Goal: Find specific page/section: Find specific page/section

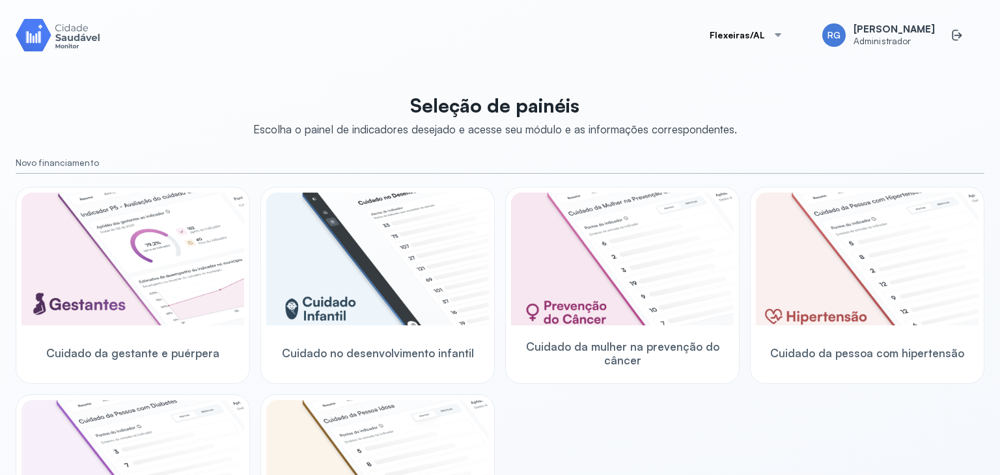
click at [747, 36] on button "Flexeiras/AL" at bounding box center [746, 35] width 105 height 26
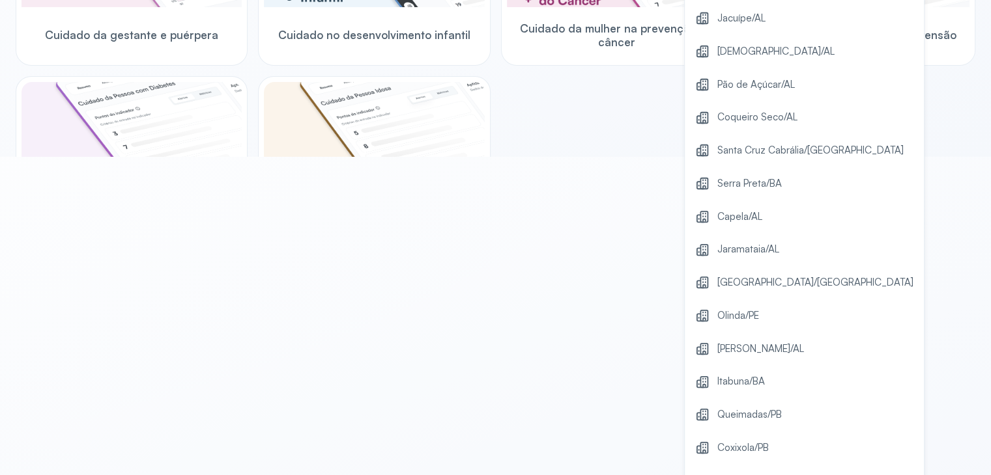
scroll to position [344, 0]
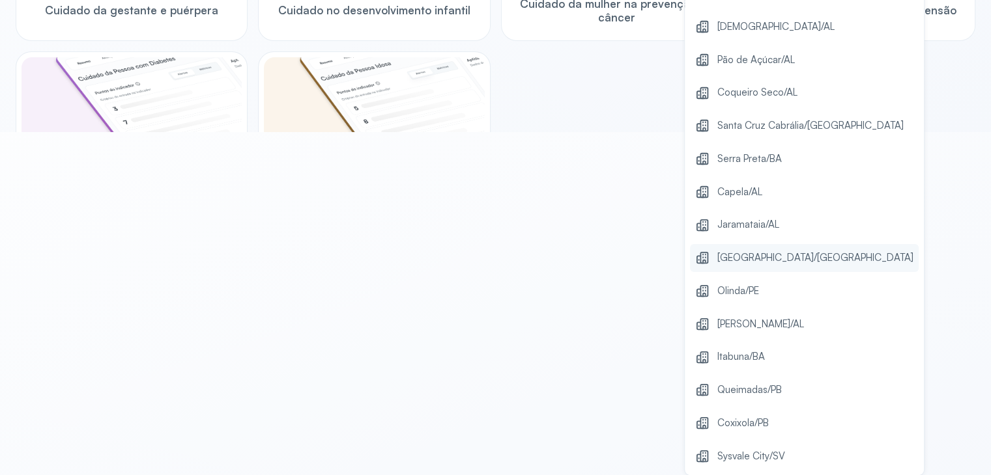
click at [742, 266] on span "[GEOGRAPHIC_DATA]/[GEOGRAPHIC_DATA]" at bounding box center [815, 258] width 196 height 18
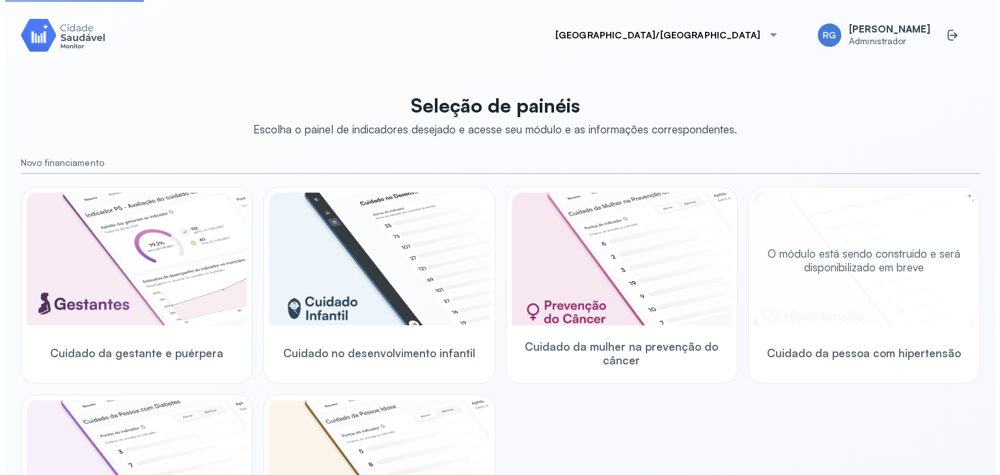
scroll to position [0, 0]
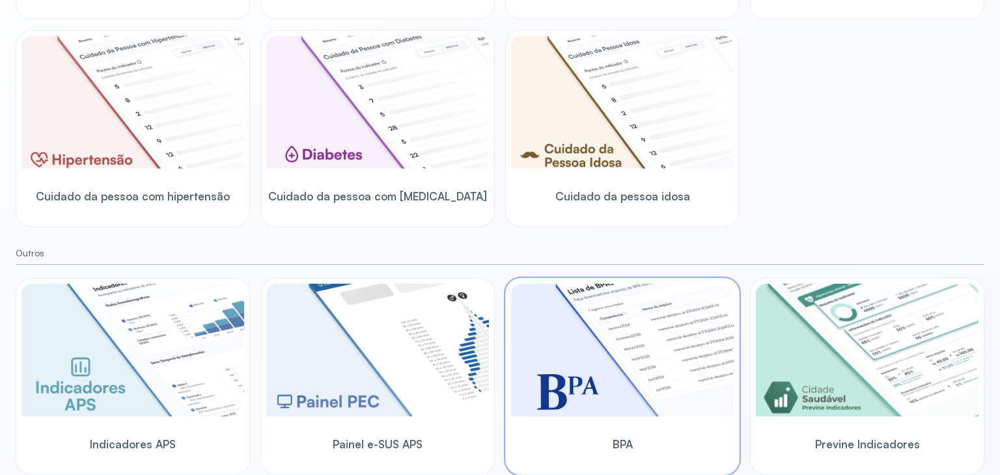
scroll to position [104, 0]
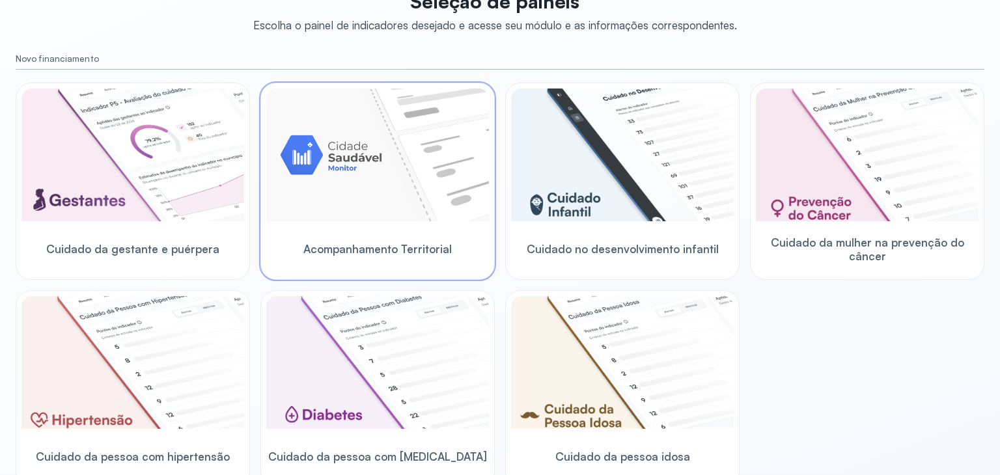
click at [340, 156] on img at bounding box center [377, 155] width 223 height 133
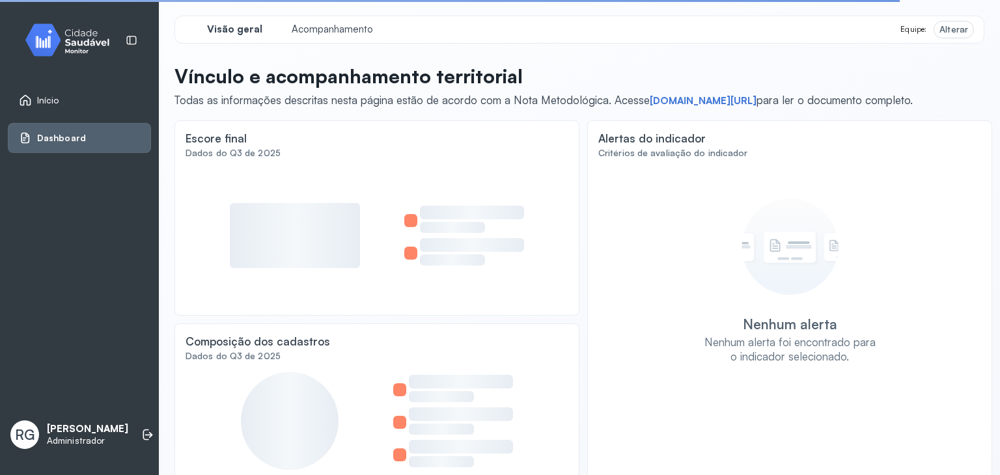
click at [943, 27] on div "Alterar" at bounding box center [954, 29] width 29 height 11
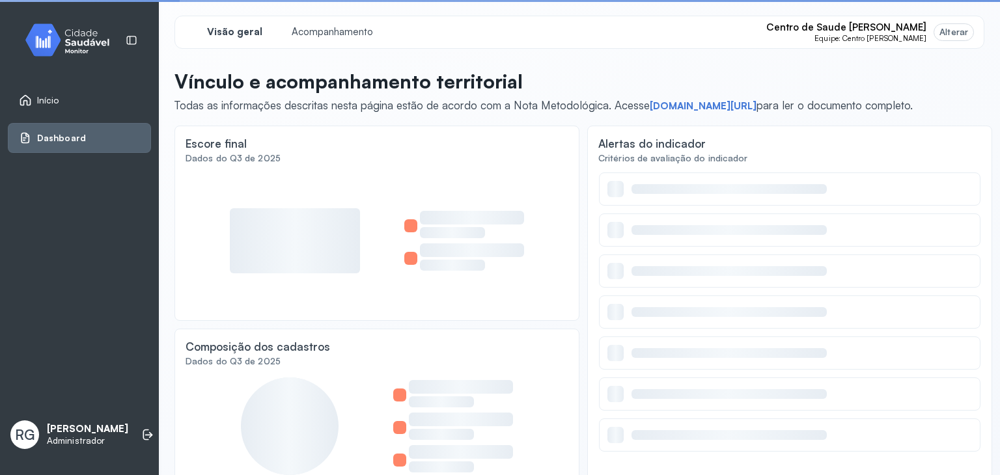
click at [943, 27] on div "Alterar" at bounding box center [954, 32] width 29 height 11
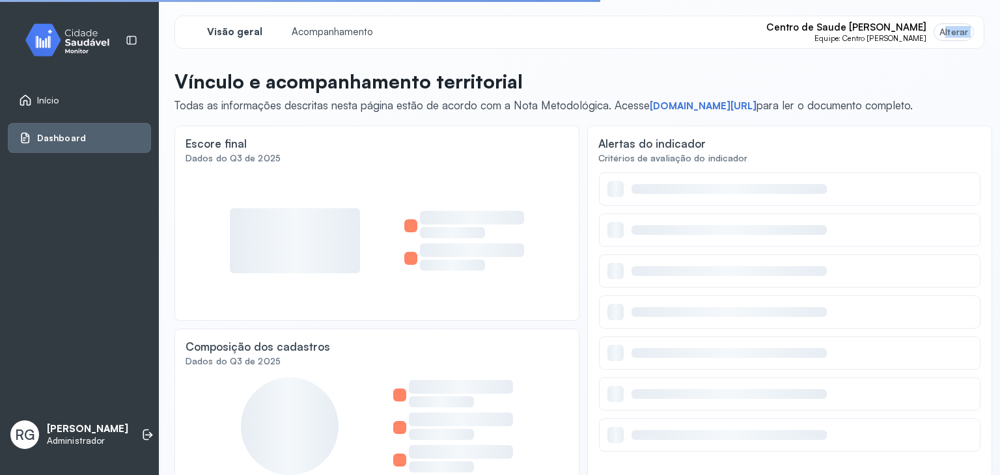
click at [943, 27] on div "Alterar" at bounding box center [954, 32] width 29 height 11
click at [918, 68] on div "Visão geral Acompanhamento Centro de Saude [PERSON_NAME] Equipe: Centro [PERSON…" at bounding box center [580, 253] width 810 height 475
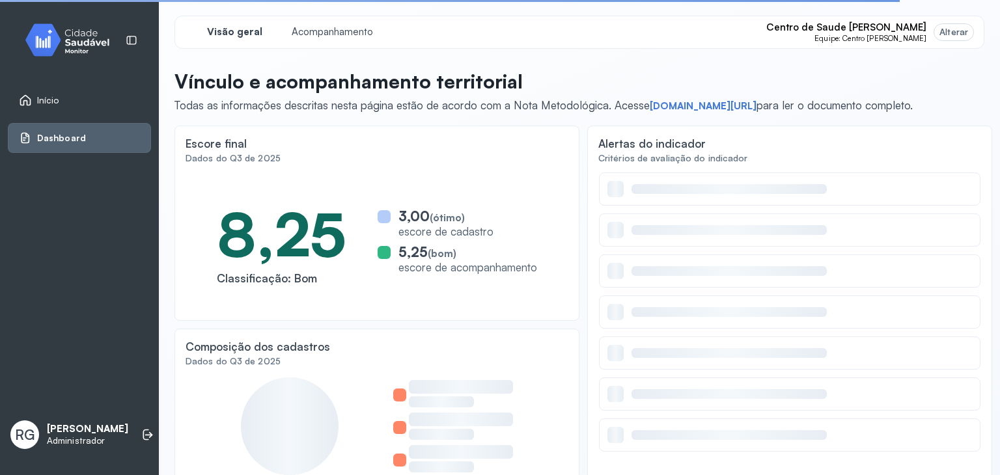
click at [944, 32] on div "Alterar" at bounding box center [954, 32] width 29 height 11
click at [895, 29] on span "Centro de Saude [PERSON_NAME]" at bounding box center [846, 27] width 160 height 12
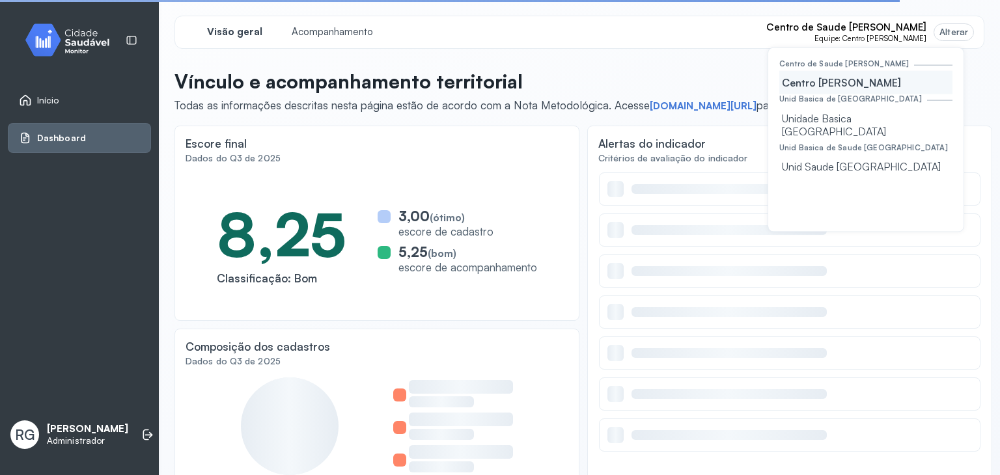
click at [895, 29] on span "Centro de Saude [PERSON_NAME]" at bounding box center [846, 27] width 160 height 12
click at [953, 16] on div "Visão geral Acompanhamento Centro de Saude [PERSON_NAME] Equipe: Centro Maria L…" at bounding box center [580, 32] width 810 height 33
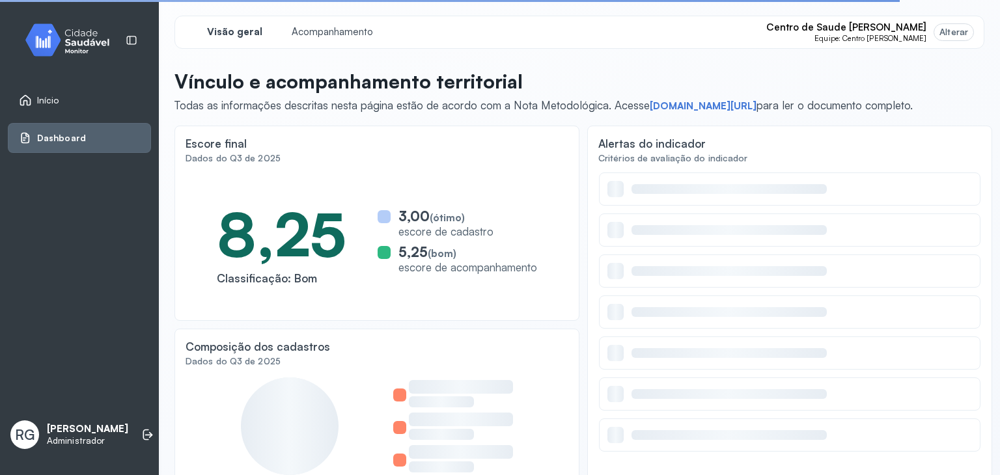
click at [944, 29] on div "Alterar" at bounding box center [954, 32] width 29 height 11
click at [882, 28] on span "Centro de Saude [PERSON_NAME]" at bounding box center [846, 27] width 160 height 12
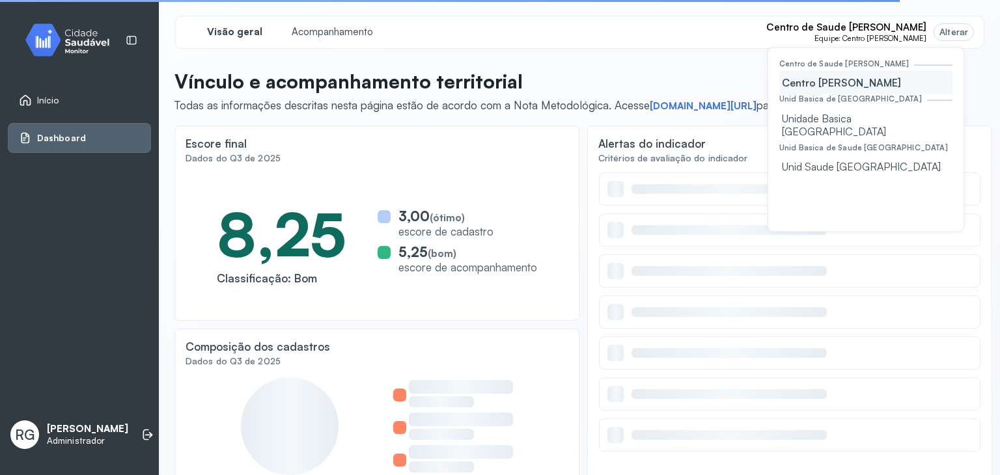
click at [939, 16] on div "Visão geral Acompanhamento Centro de Saude [PERSON_NAME] Equipe: Centro Maria L…" at bounding box center [580, 32] width 810 height 33
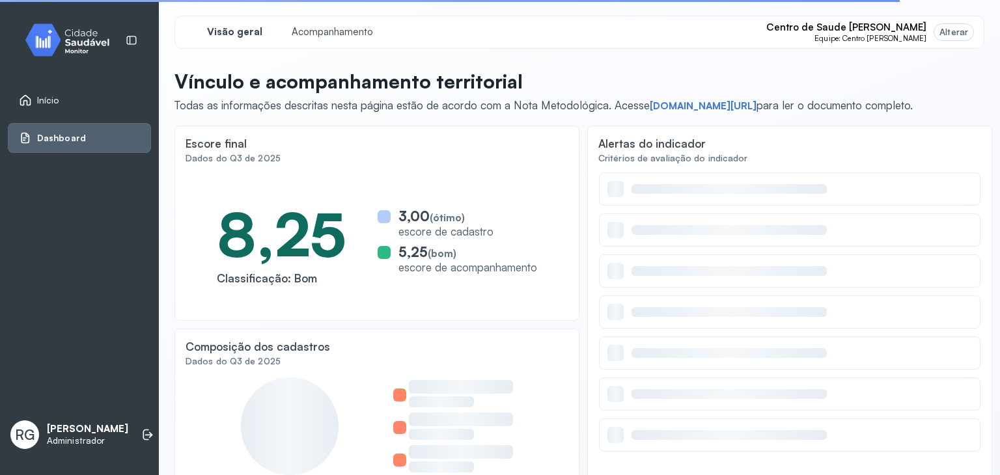
click at [948, 32] on div "Alterar" at bounding box center [954, 32] width 29 height 11
click at [949, 29] on div "Alterar" at bounding box center [954, 32] width 29 height 11
click at [949, 25] on div "Alterar" at bounding box center [954, 32] width 39 height 16
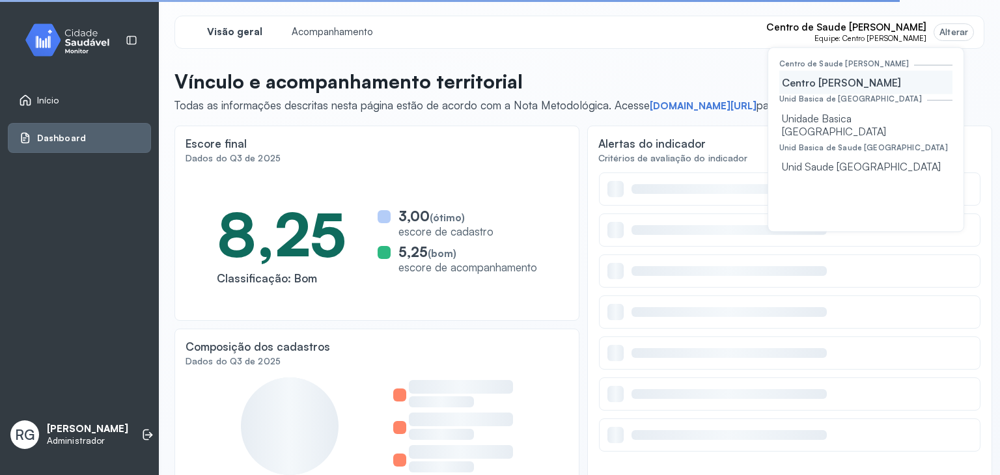
click at [949, 25] on div "Alterar" at bounding box center [954, 32] width 39 height 16
click at [936, 18] on div "Visão geral Acompanhamento Centro de Saude [PERSON_NAME] Equipe: Centro Maria L…" at bounding box center [580, 32] width 810 height 33
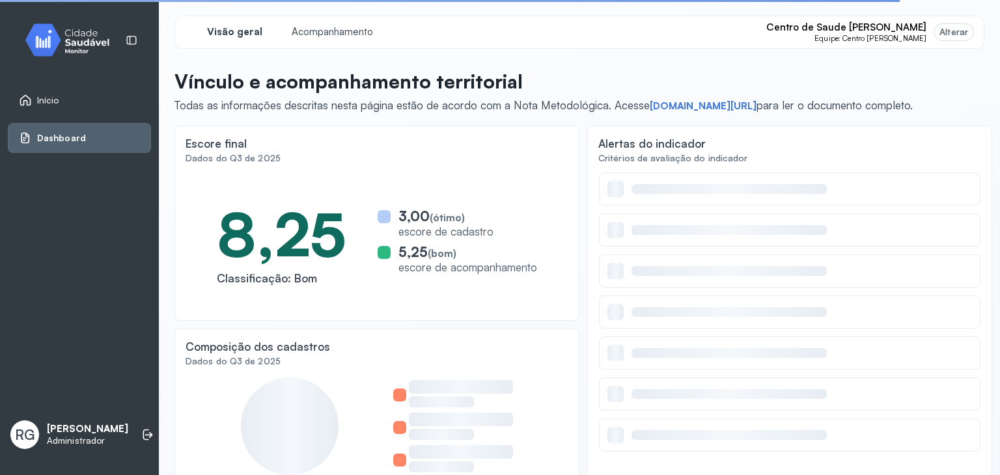
click at [907, 34] on span "Equipe: Centro [PERSON_NAME]" at bounding box center [871, 38] width 112 height 9
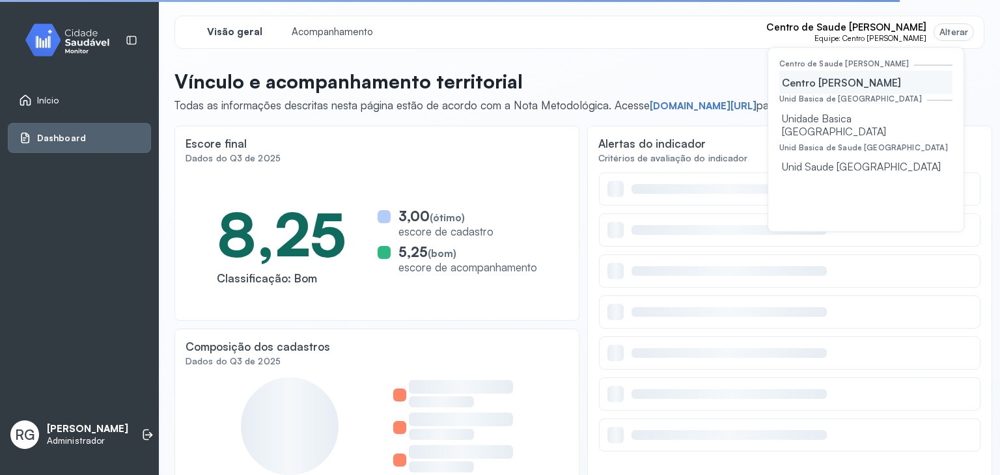
click at [944, 12] on div "Visão geral Acompanhamento Centro de Saude [PERSON_NAME] Equipe: Centro [PERSON…" at bounding box center [579, 253] width 841 height 507
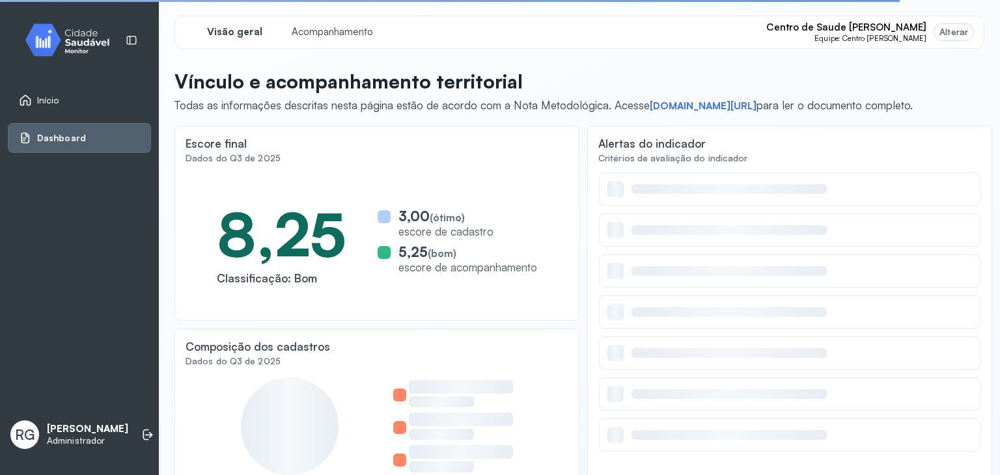
click at [907, 35] on span "Equipe: Centro [PERSON_NAME]" at bounding box center [871, 38] width 112 height 9
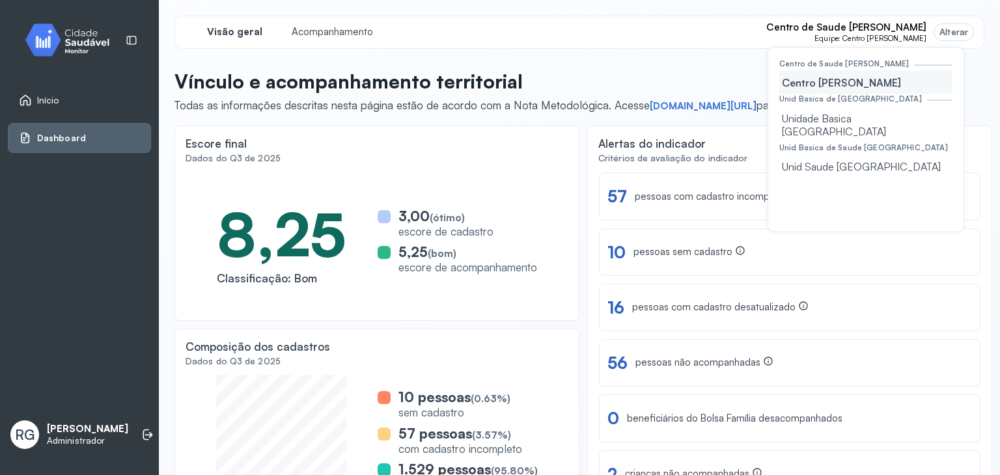
click at [940, 30] on div "Alterar" at bounding box center [954, 32] width 29 height 11
click at [954, 18] on div "Visão geral Acompanhamento Centro de Saude Maria Lessa da Silva Equipe: Centro …" at bounding box center [580, 32] width 810 height 33
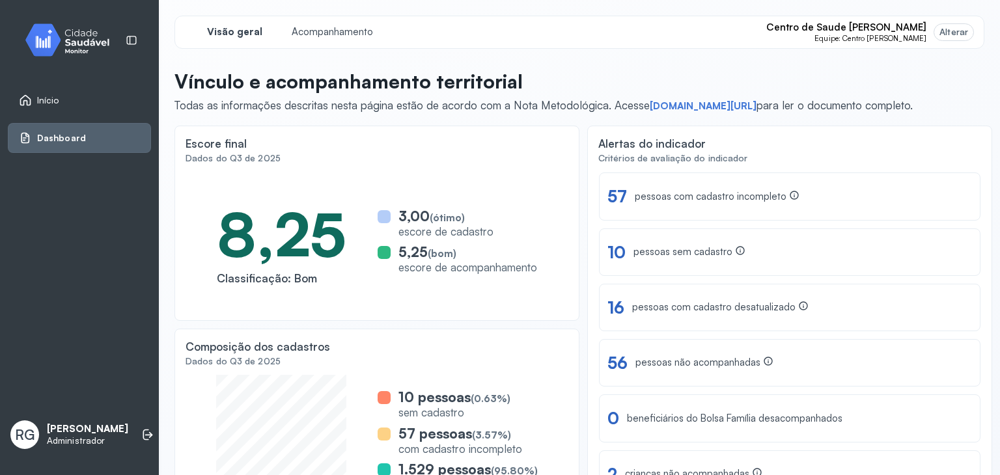
click at [897, 29] on span "Centro de Saude Maria Lessa da Silva" at bounding box center [846, 27] width 160 height 12
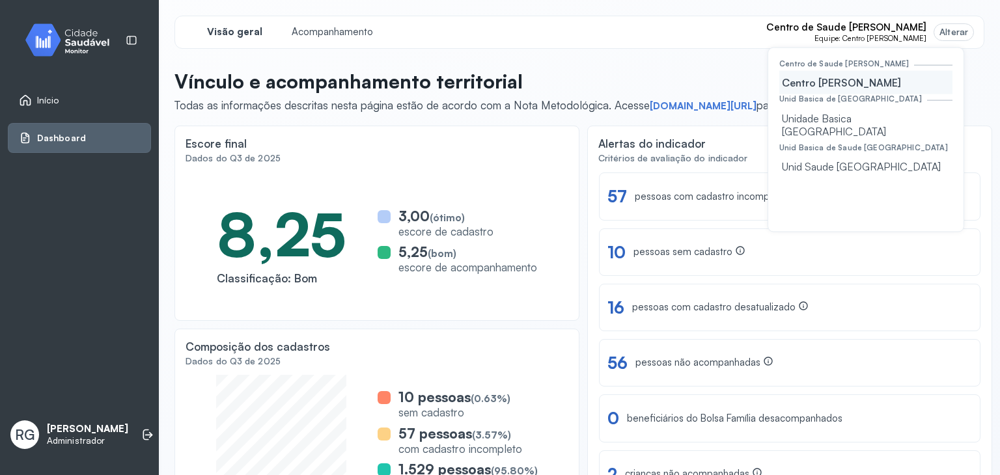
click at [961, 31] on div "Alterar" at bounding box center [954, 32] width 39 height 16
click at [956, 17] on div "Visão geral Acompanhamento Centro de Saude Maria Lessa da Silva Equipe: Centro …" at bounding box center [580, 32] width 810 height 33
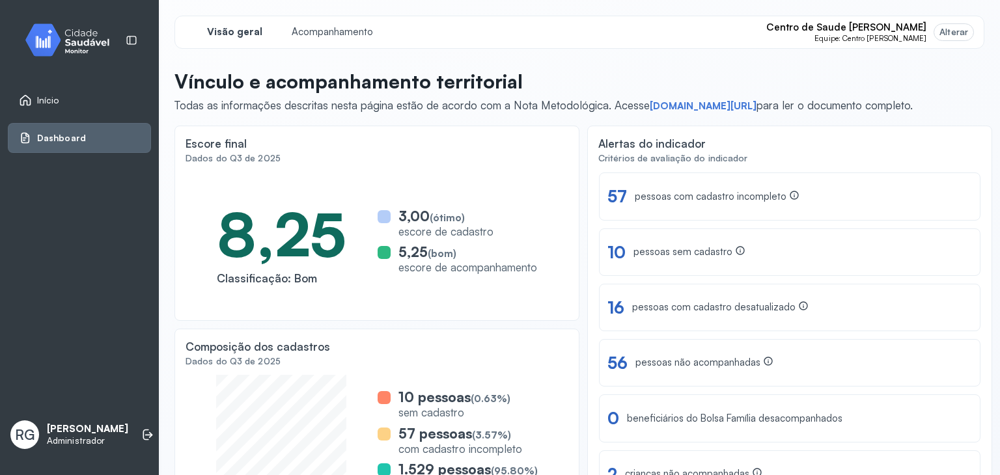
click at [951, 24] on div "Alterar" at bounding box center [954, 32] width 39 height 16
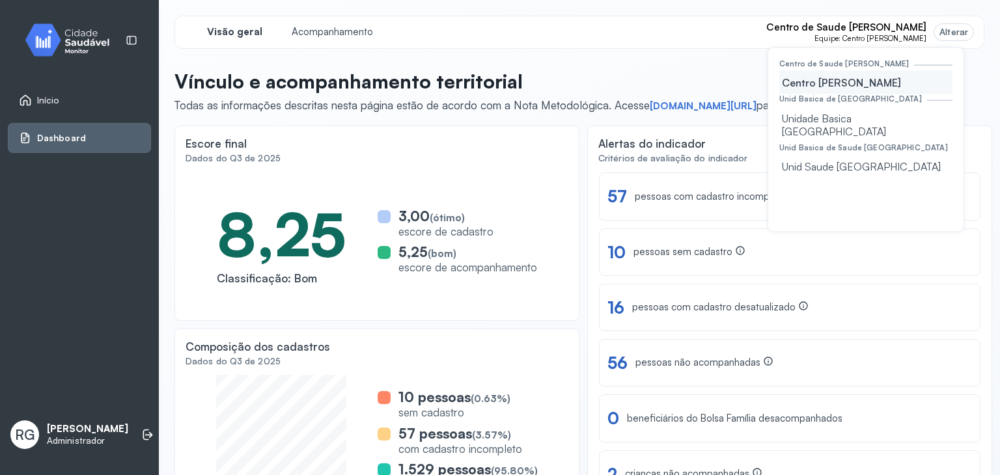
click at [951, 24] on div "Alterar" at bounding box center [954, 32] width 39 height 16
click at [982, 38] on div "Visão geral Acompanhamento Centro de Saude Maria Lessa da Silva Equipe: Centro …" at bounding box center [579, 253] width 841 height 507
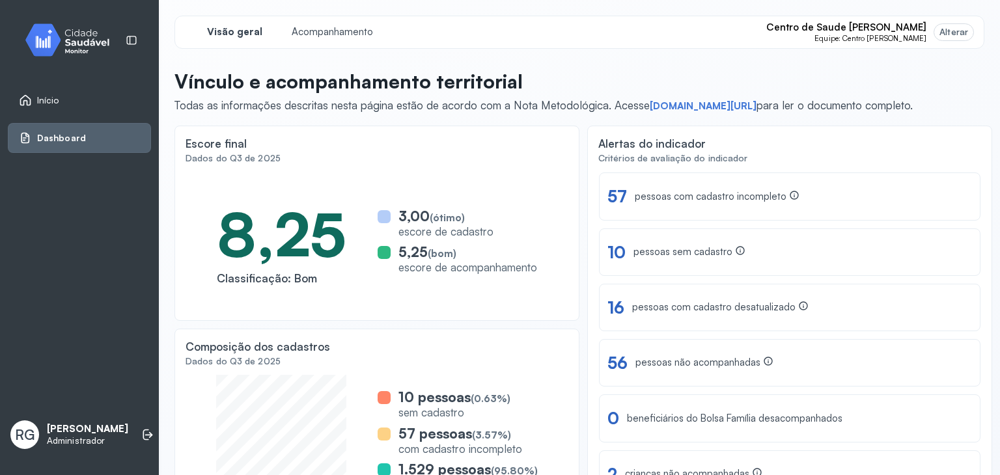
click at [952, 38] on div "Alterar" at bounding box center [954, 32] width 39 height 16
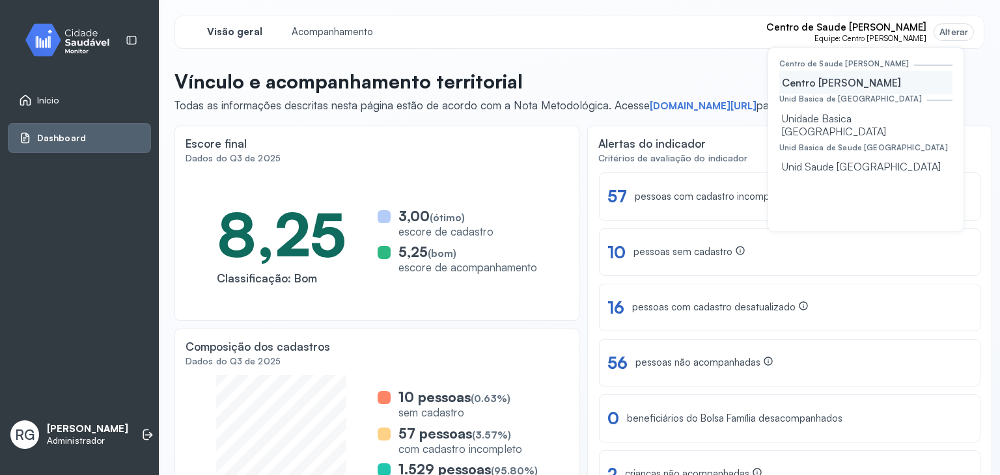
click at [952, 38] on div "Alterar" at bounding box center [954, 32] width 39 height 16
click at [971, 30] on div "Visão geral Acompanhamento Centro de Saude Maria Lessa da Silva Equipe: Centro …" at bounding box center [580, 32] width 810 height 33
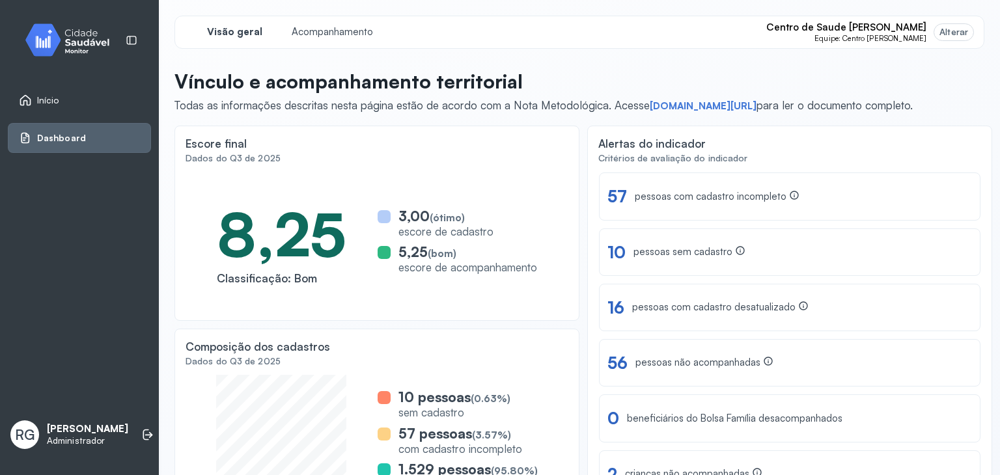
click at [953, 31] on div "Alterar" at bounding box center [954, 32] width 29 height 11
click at [957, 31] on div "Alterar" at bounding box center [954, 32] width 29 height 11
click at [961, 29] on div "Alterar" at bounding box center [954, 32] width 39 height 16
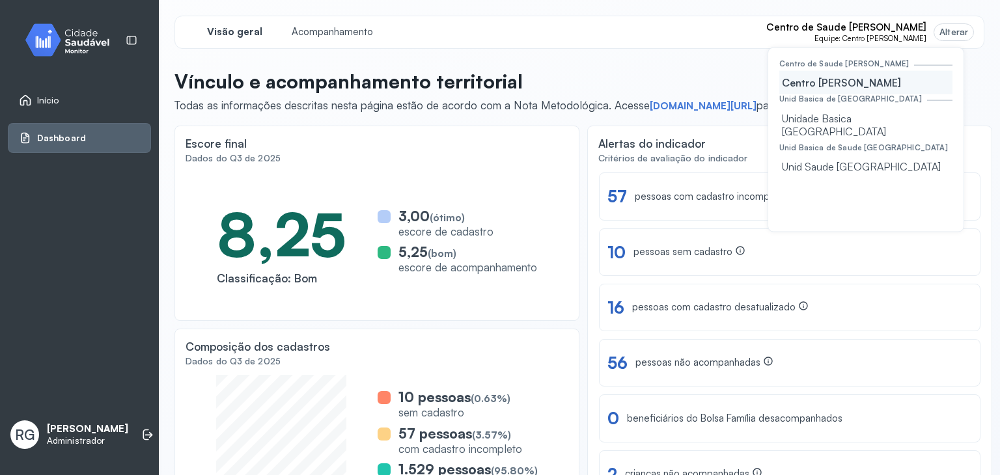
click at [710, 59] on div "Visão geral Acompanhamento Centro de Saude Maria Lessa da Silva Equipe: Centro …" at bounding box center [580, 253] width 810 height 475
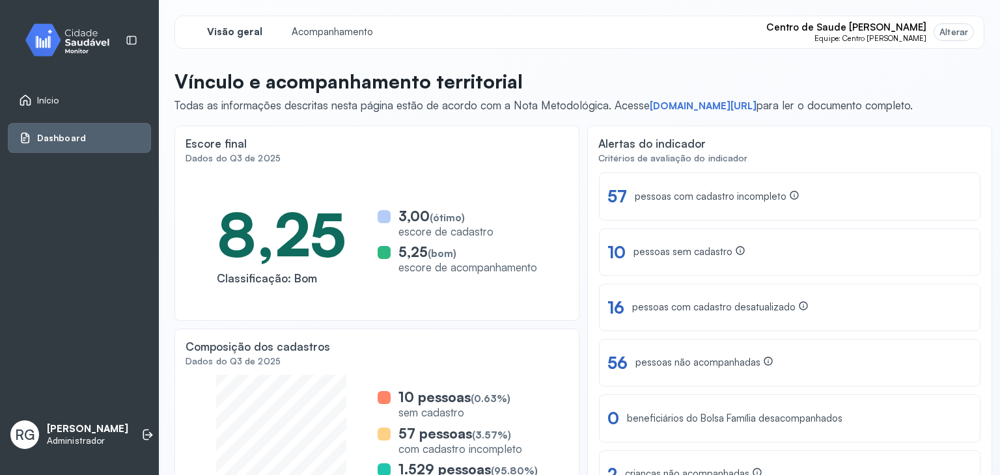
click at [813, 32] on span "Centro de Saude Maria Lessa da Silva" at bounding box center [846, 27] width 160 height 12
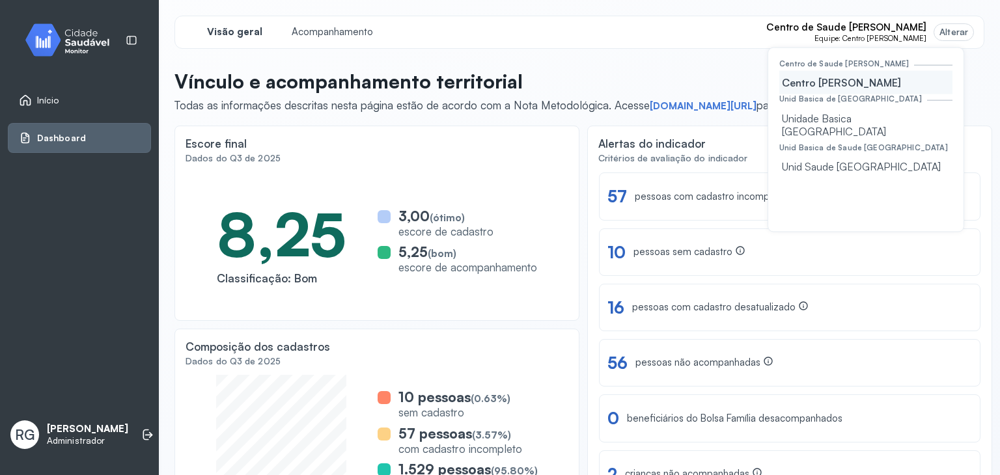
click at [735, 71] on p "Vínculo e acompanhamento territorial" at bounding box center [544, 81] width 738 height 23
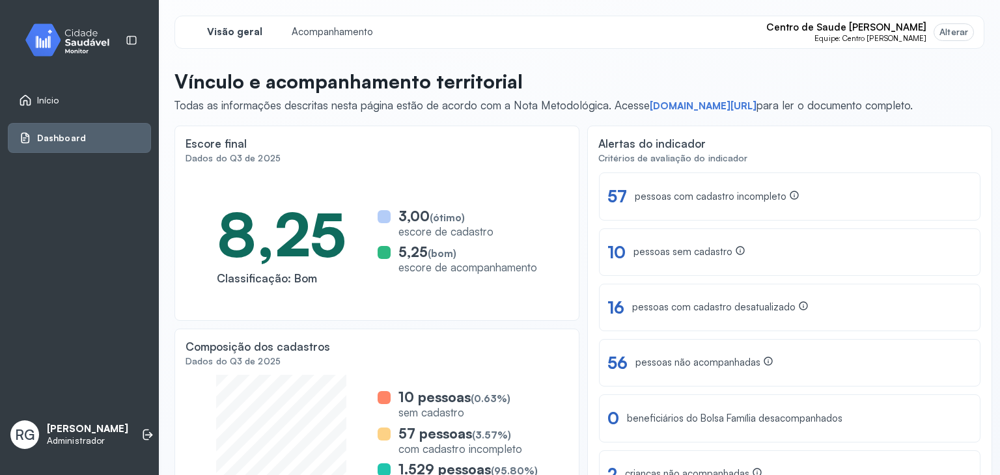
click at [689, 36] on div "Visão geral Acompanhamento Centro de Saude Maria Lessa da Silva Equipe: Centro …" at bounding box center [580, 32] width 810 height 33
click at [707, 24] on div "Visão geral Acompanhamento Centro de Saude Maria Lessa da Silva Equipe: Centro …" at bounding box center [580, 32] width 810 height 33
click at [956, 27] on div "Alterar" at bounding box center [954, 32] width 29 height 11
click at [956, 25] on div "Alterar" at bounding box center [954, 32] width 39 height 16
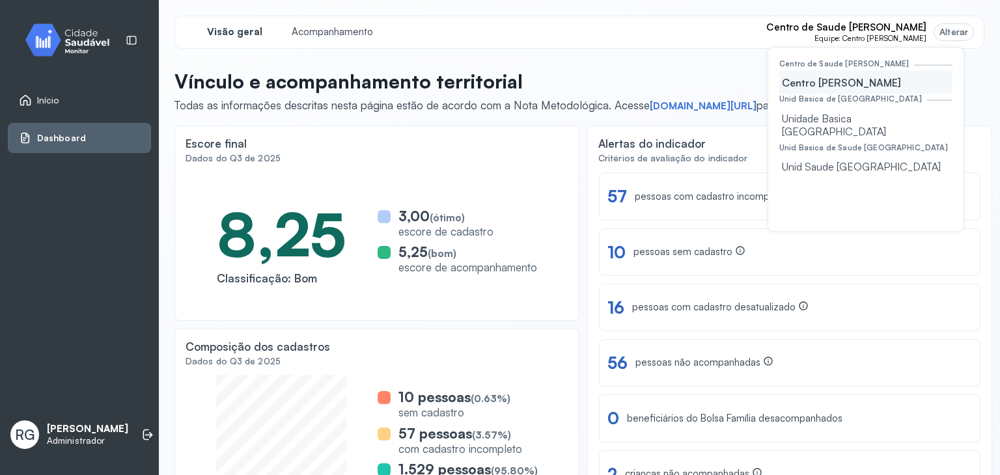
click at [956, 25] on div "Alterar" at bounding box center [954, 32] width 39 height 16
click at [982, 38] on div "Visão geral Acompanhamento Centro de Saude Maria Lessa da Silva Equipe: Centro …" at bounding box center [579, 253] width 841 height 507
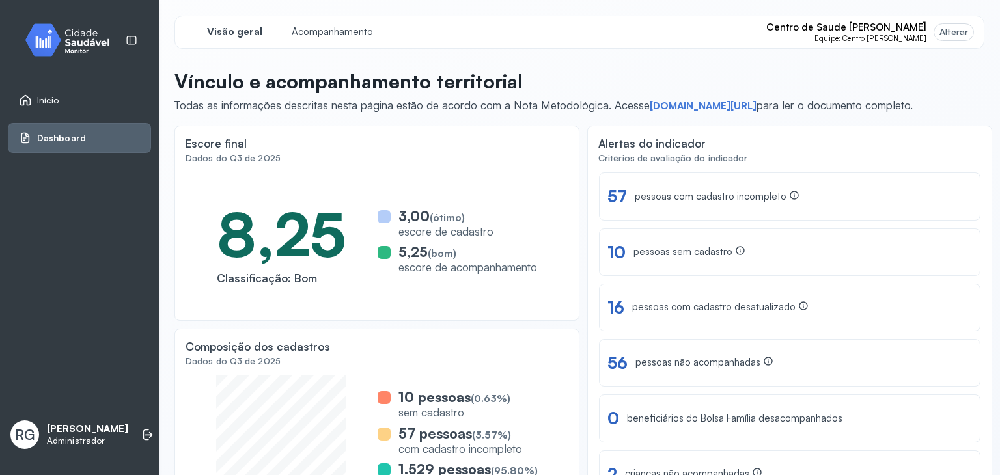
click at [982, 38] on div "Visão geral Acompanhamento Centro de Saude Maria Lessa da Silva Equipe: Centro …" at bounding box center [579, 253] width 841 height 507
click at [946, 43] on div "Visão geral Acompanhamento Centro de Saude Maria Lessa da Silva Equipe: Centro …" at bounding box center [580, 32] width 810 height 33
click at [913, 41] on span "Equipe: Centro Maria Lessa" at bounding box center [871, 38] width 112 height 9
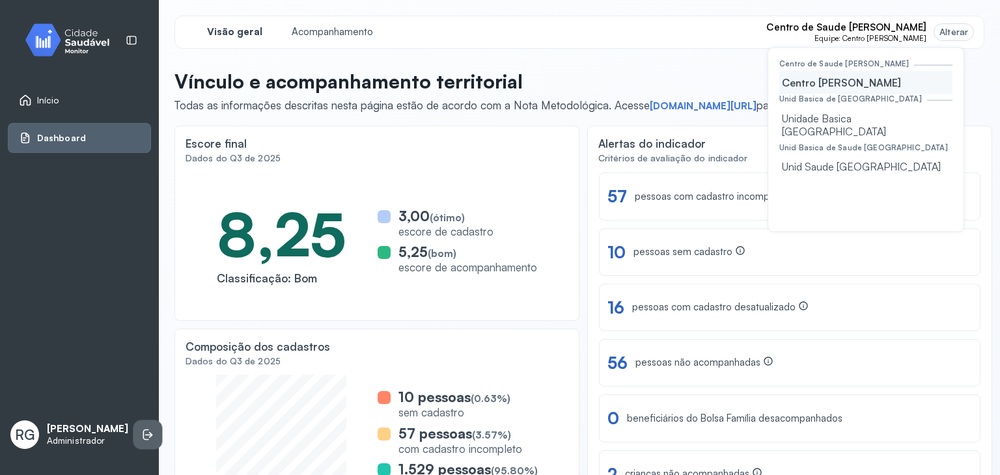
click at [142, 421] on li at bounding box center [148, 435] width 29 height 29
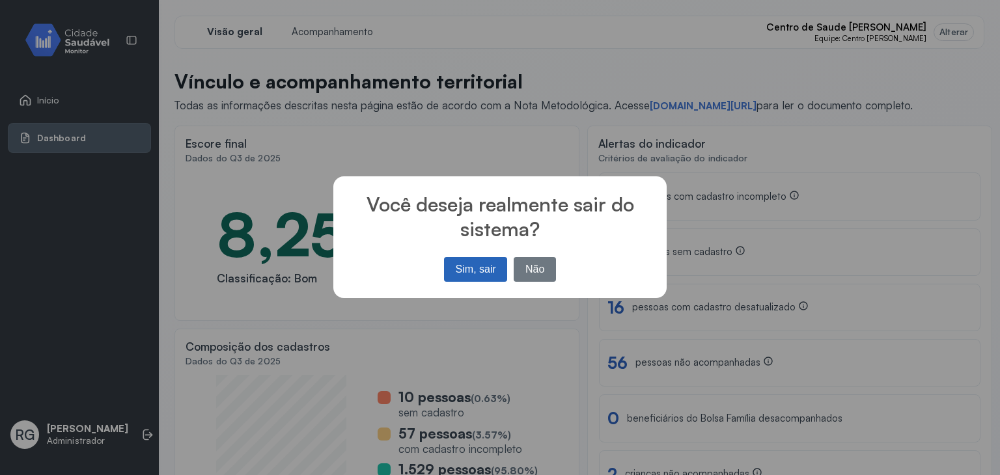
click at [474, 274] on button "Sim, sair" at bounding box center [475, 269] width 63 height 25
